Goal: Navigation & Orientation: Find specific page/section

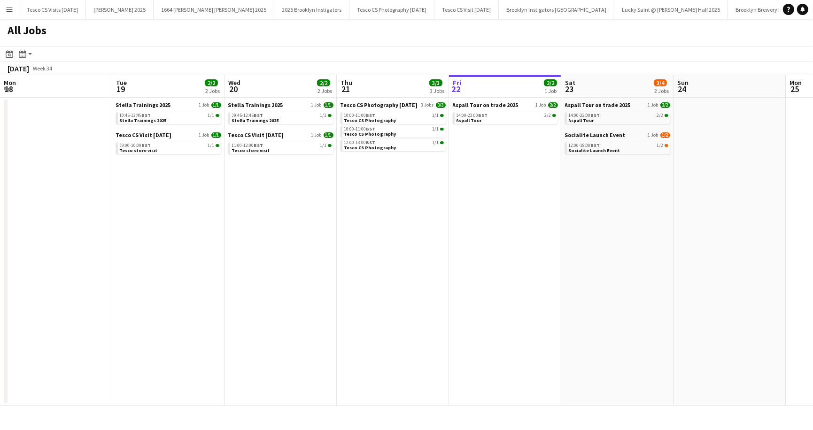
scroll to position [0, 225]
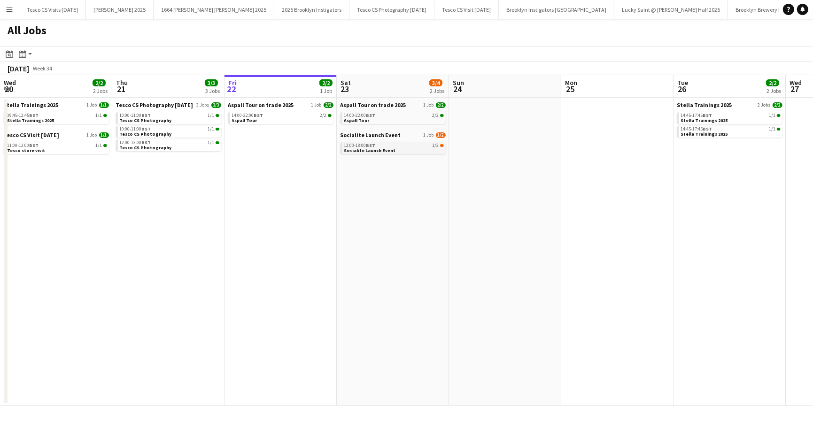
click at [357, 148] on span "Socialite Launch Event" at bounding box center [370, 151] width 52 height 6
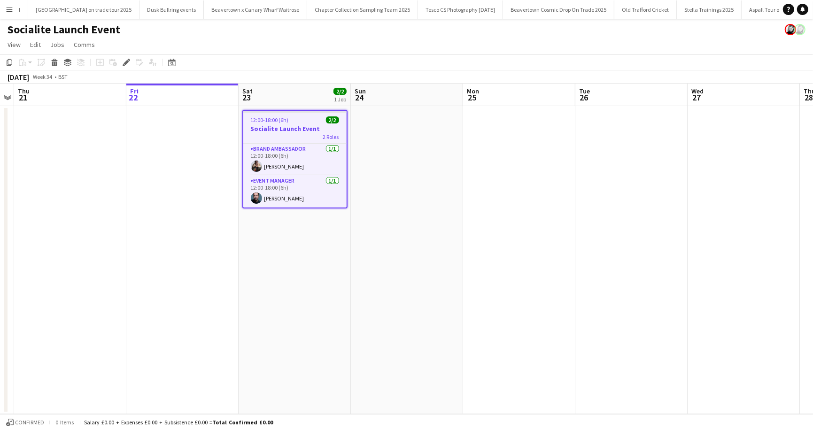
scroll to position [0, 806]
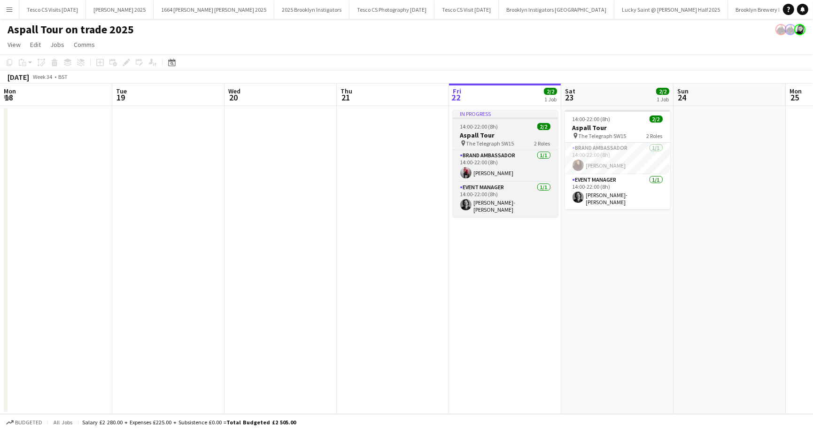
scroll to position [0, 323]
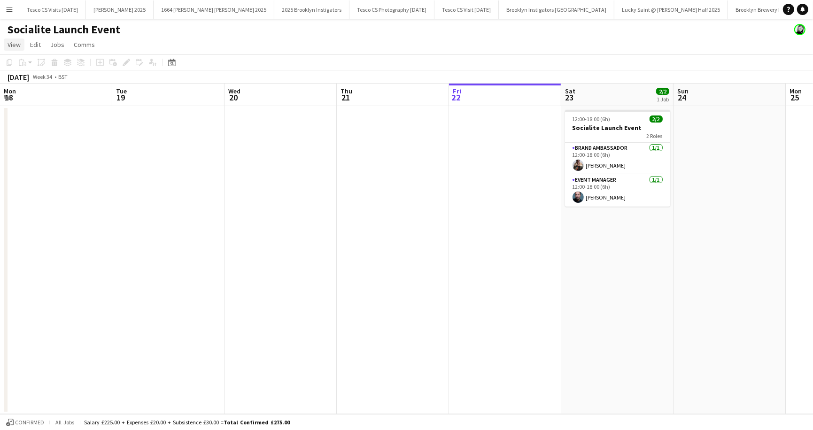
scroll to position [0, 225]
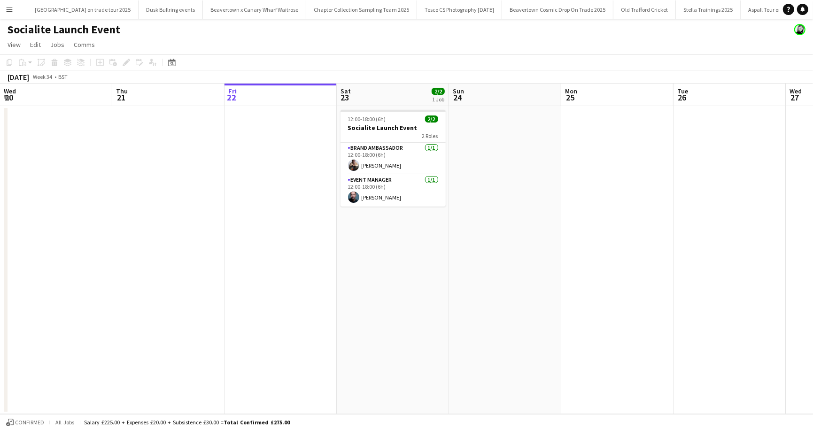
click at [8, 12] on app-icon "Menu" at bounding box center [10, 10] width 8 height 8
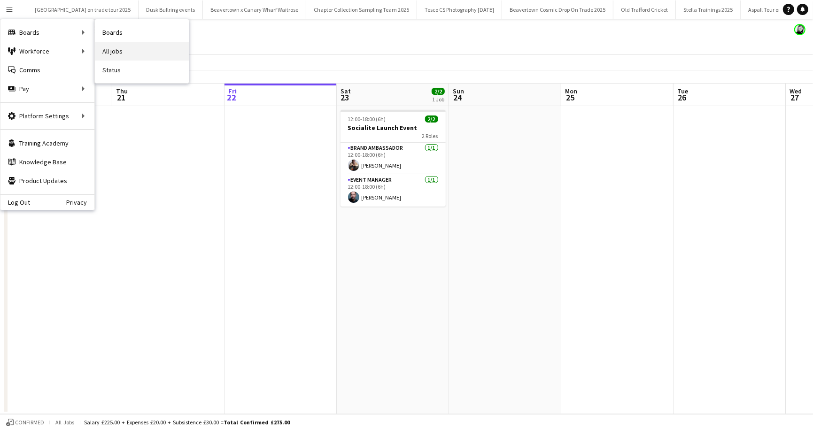
click at [117, 54] on link "All jobs" at bounding box center [142, 51] width 94 height 19
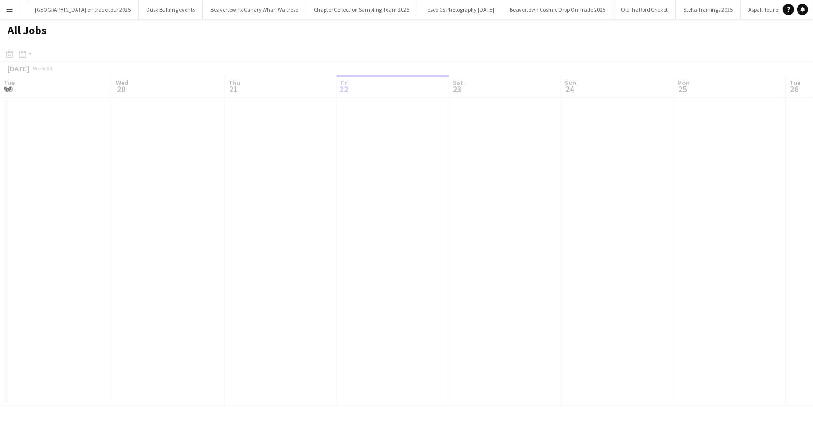
scroll to position [0, 225]
